Goal: Task Accomplishment & Management: Manage account settings

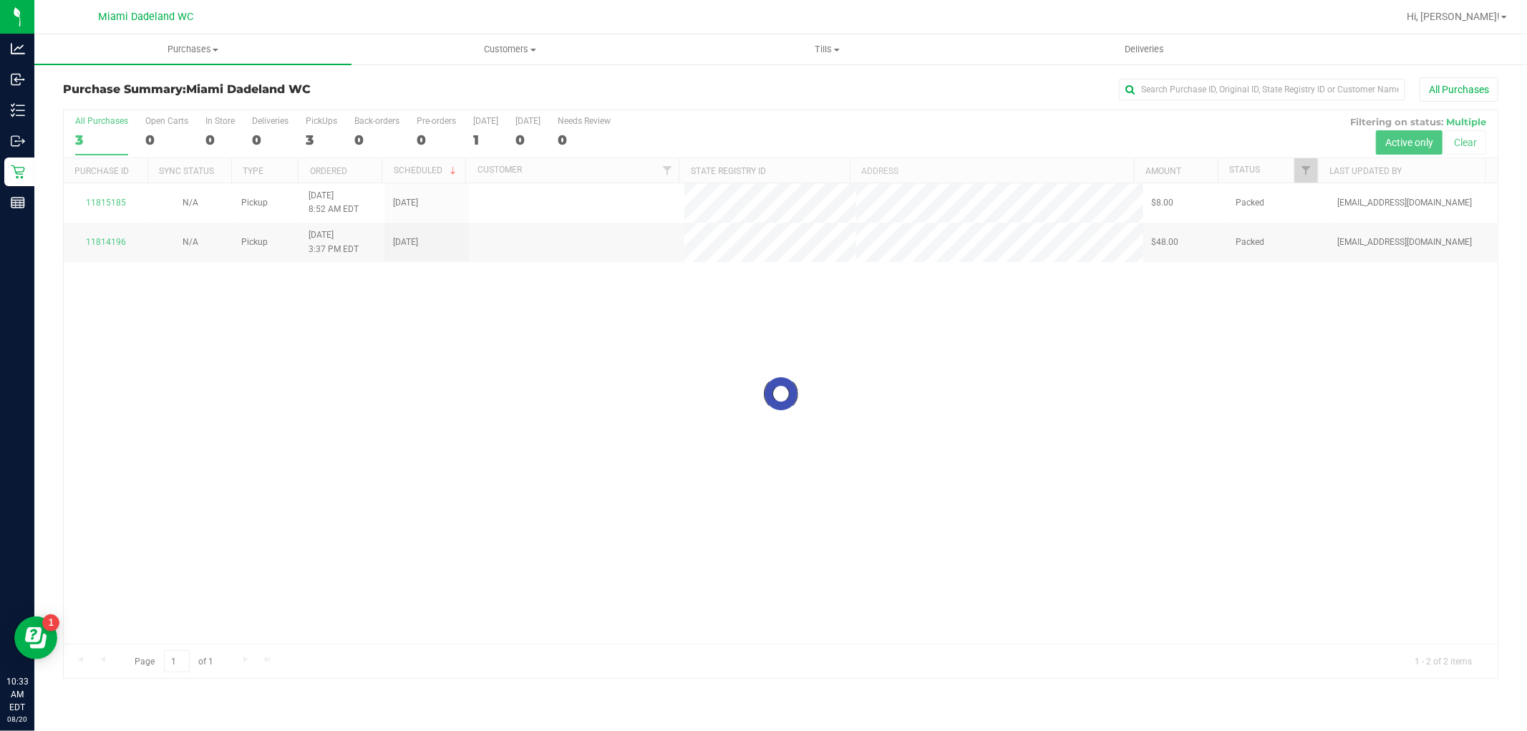
click at [740, 359] on div at bounding box center [781, 394] width 1434 height 568
click at [98, 276] on div at bounding box center [781, 394] width 1434 height 568
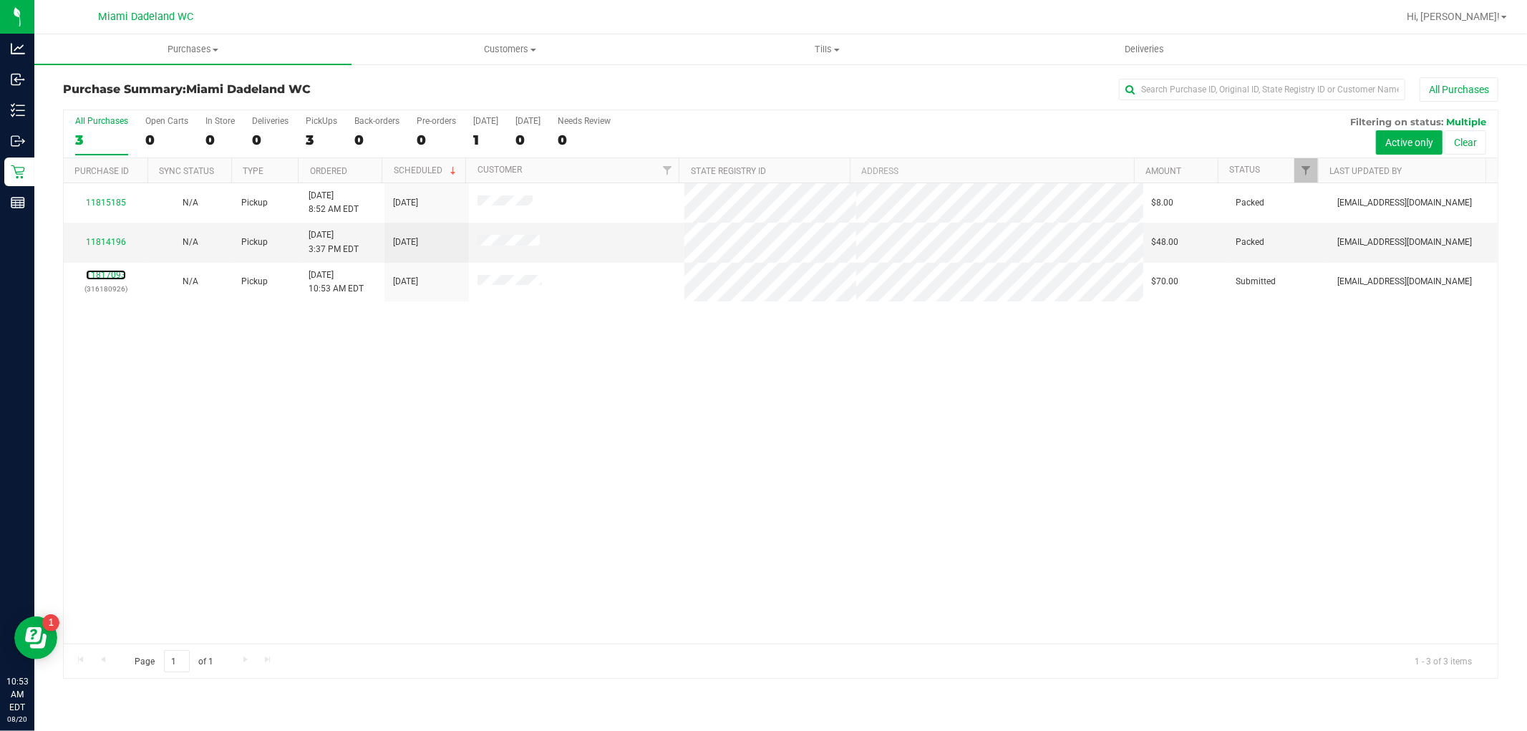
click at [98, 276] on link "11817093" at bounding box center [106, 275] width 40 height 10
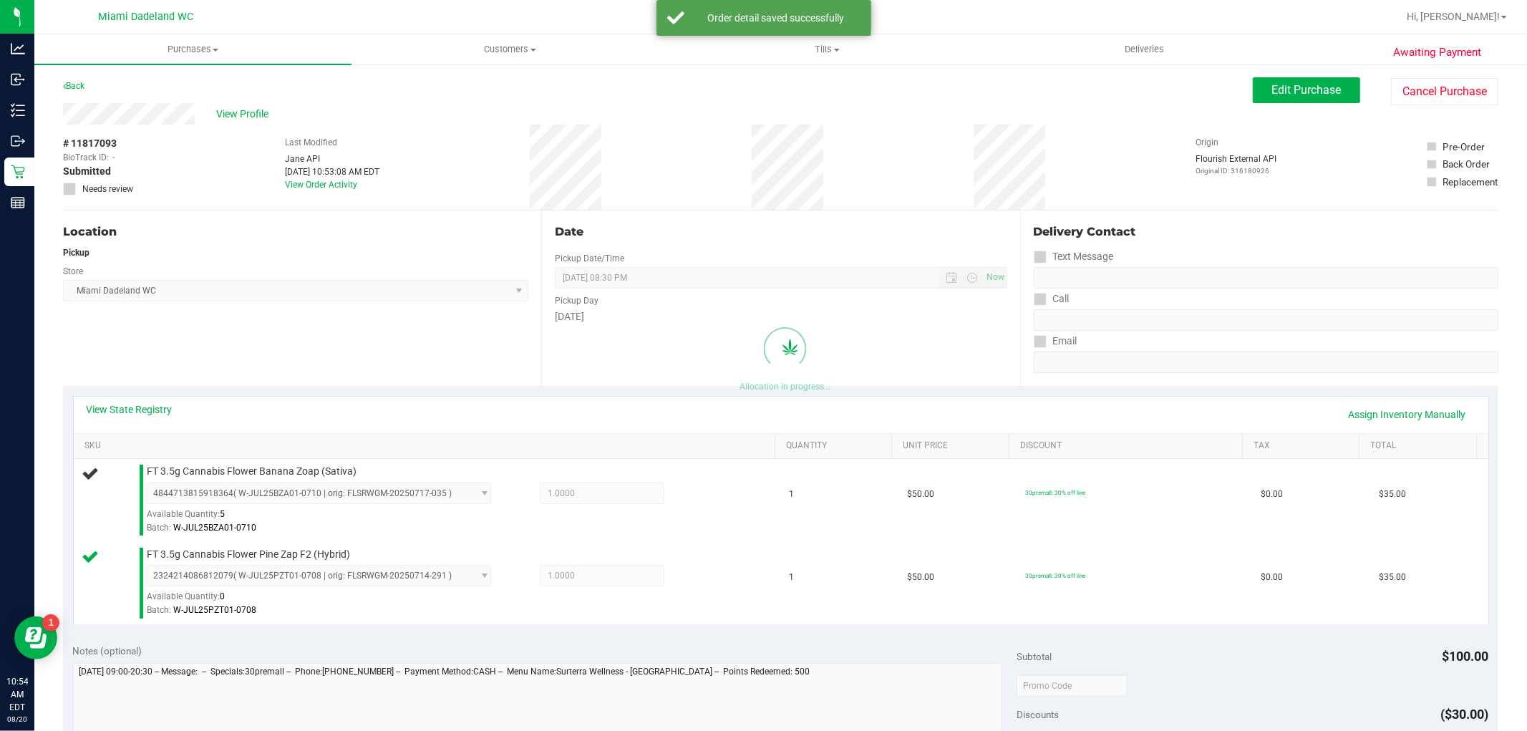
scroll to position [238, 0]
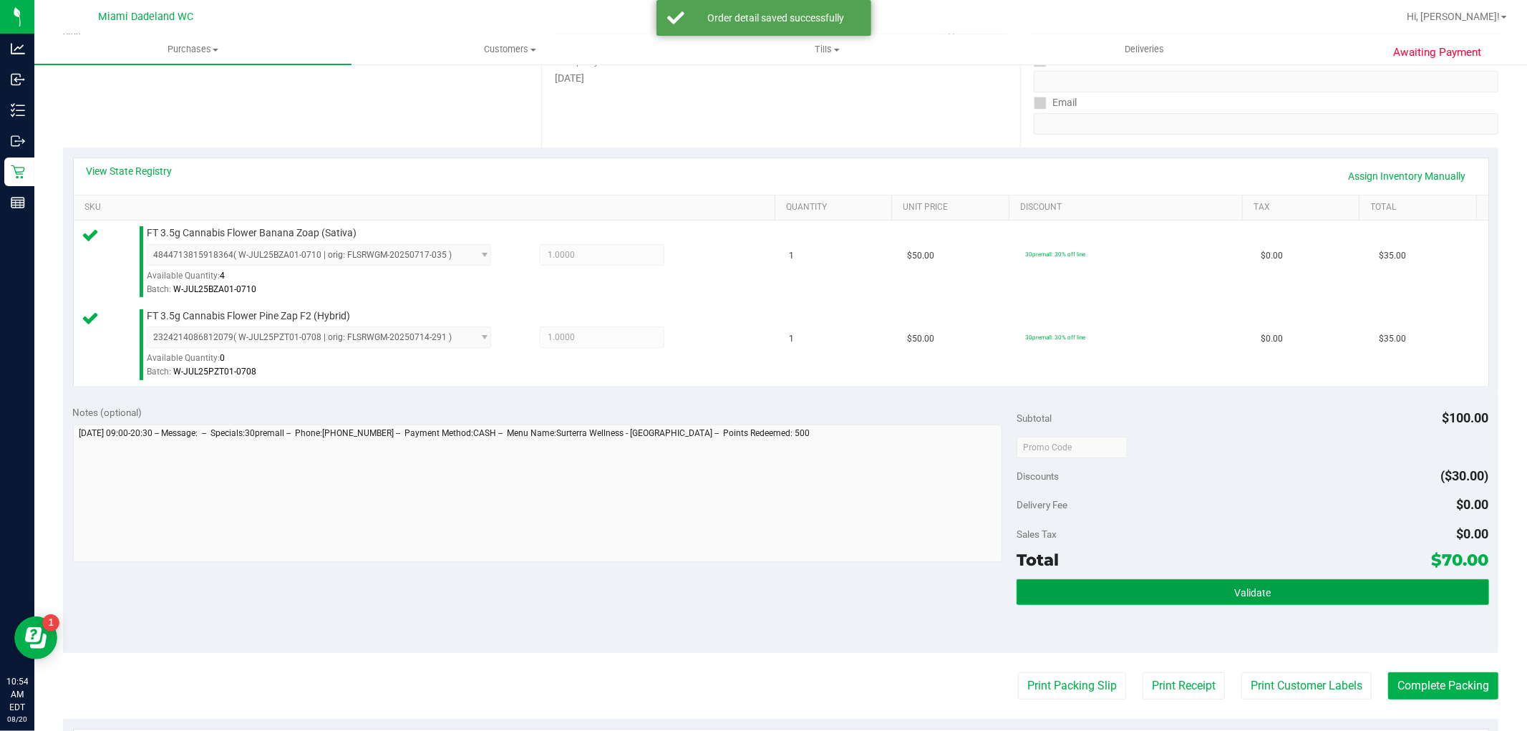
click at [1263, 591] on button "Validate" at bounding box center [1252, 592] width 472 height 26
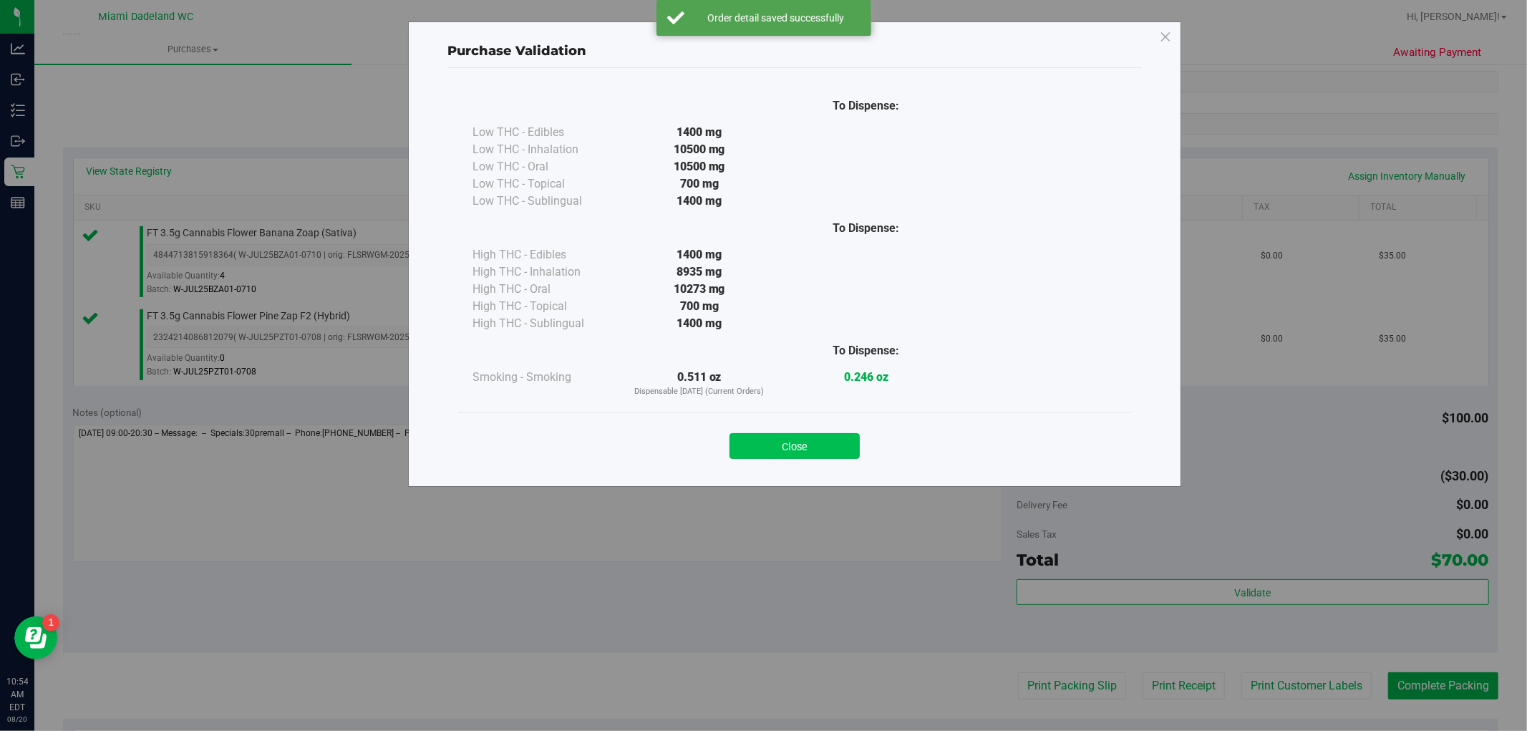
click at [762, 439] on div "Close" at bounding box center [794, 442] width 651 height 36
click at [762, 441] on button "Close" at bounding box center [794, 446] width 130 height 26
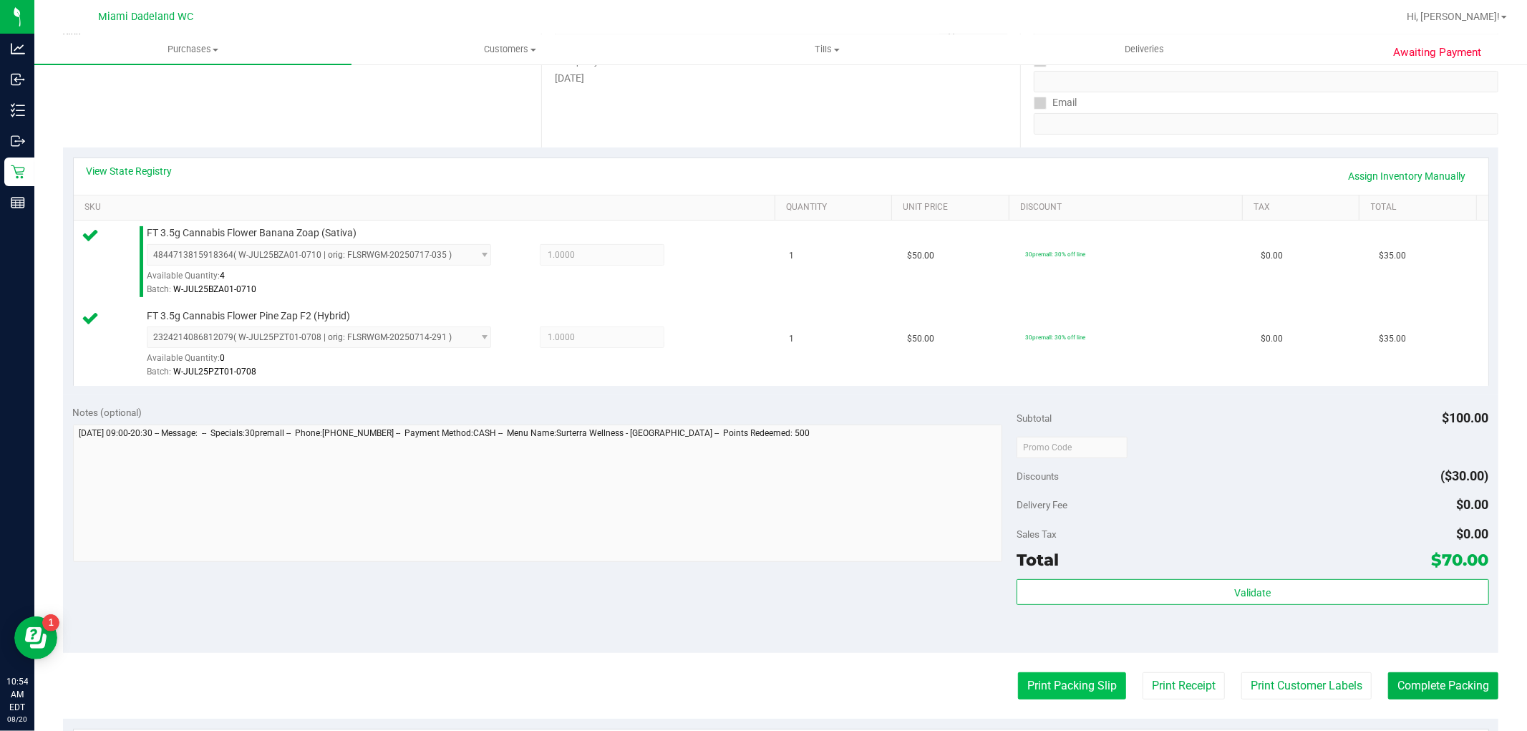
click at [1049, 681] on button "Print Packing Slip" at bounding box center [1072, 685] width 108 height 27
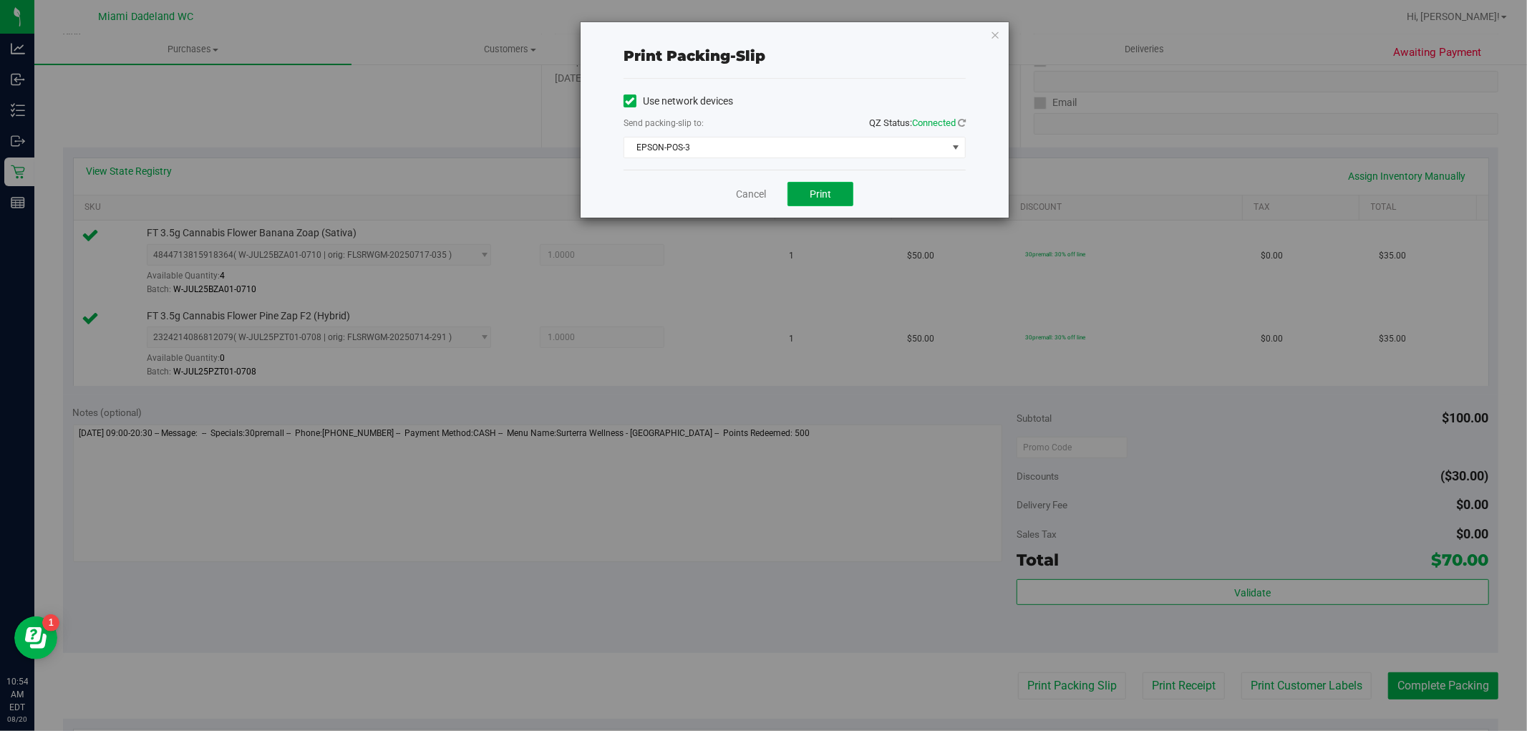
click at [828, 190] on span "Print" at bounding box center [819, 193] width 21 height 11
click at [746, 192] on link "Cancel" at bounding box center [751, 194] width 30 height 15
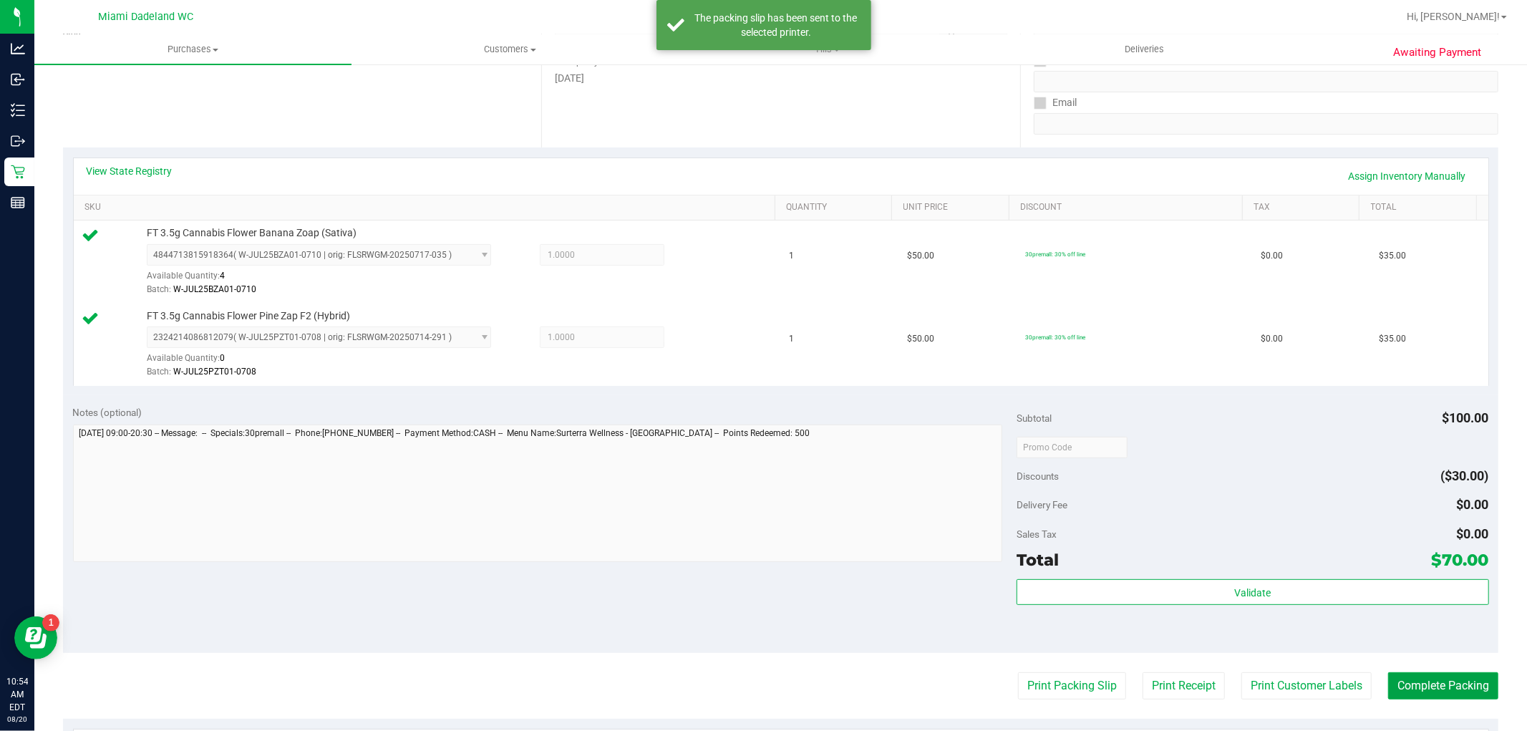
drag, startPoint x: 1457, startPoint y: 688, endPoint x: 1454, endPoint y: 653, distance: 35.3
click at [1454, 668] on purchase-details "Back Edit Purchase Cancel Purchase View Profile # 11817093 BioTrack ID: - Submi…" at bounding box center [780, 412] width 1435 height 1147
click at [1476, 681] on button "Complete Packing" at bounding box center [1443, 685] width 110 height 27
